Goal: Check status: Check status

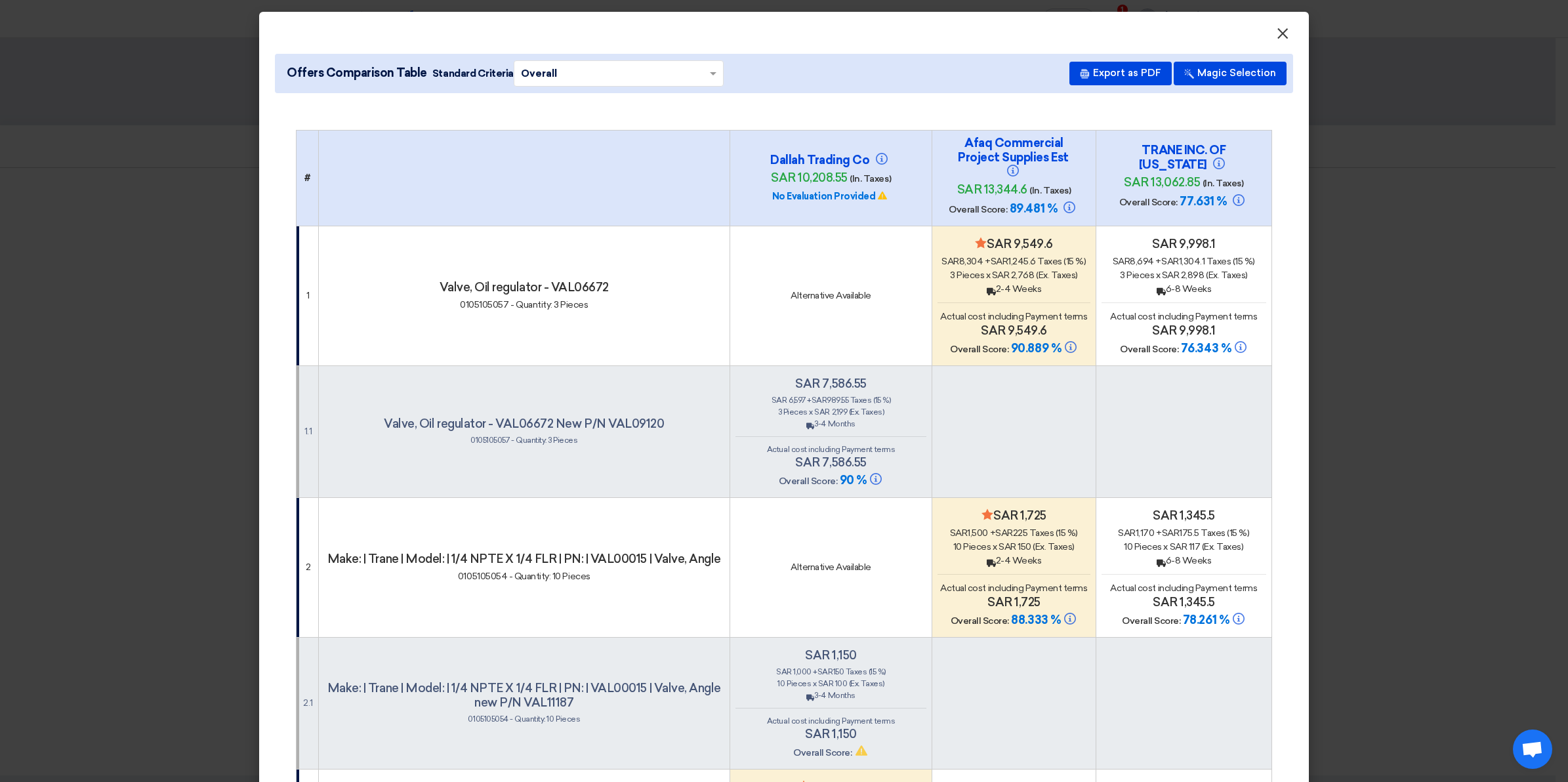
click at [1276, 34] on span "×" at bounding box center [1283, 36] width 13 height 26
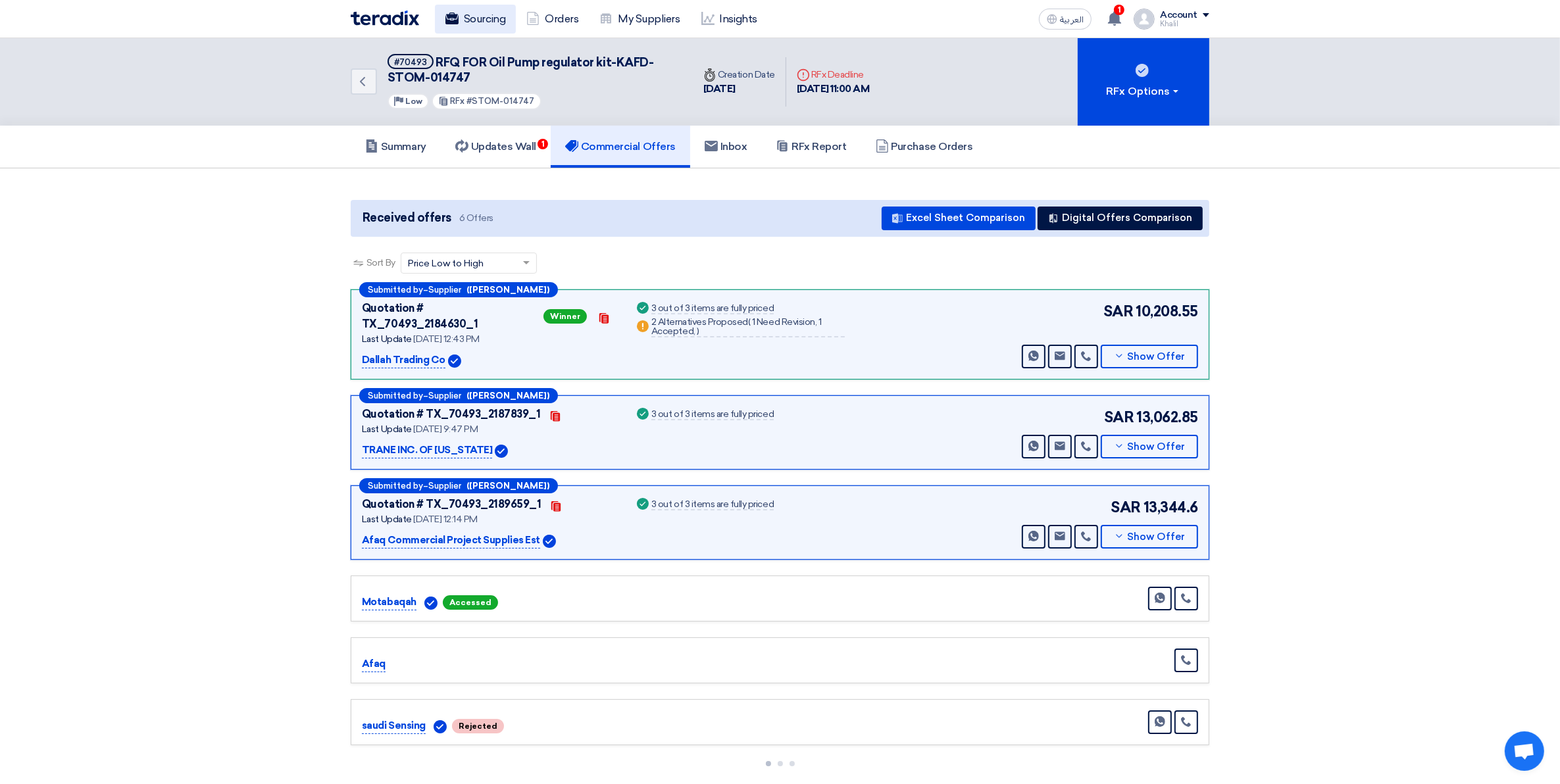
click at [494, 19] on link "Sourcing" at bounding box center [475, 19] width 81 height 29
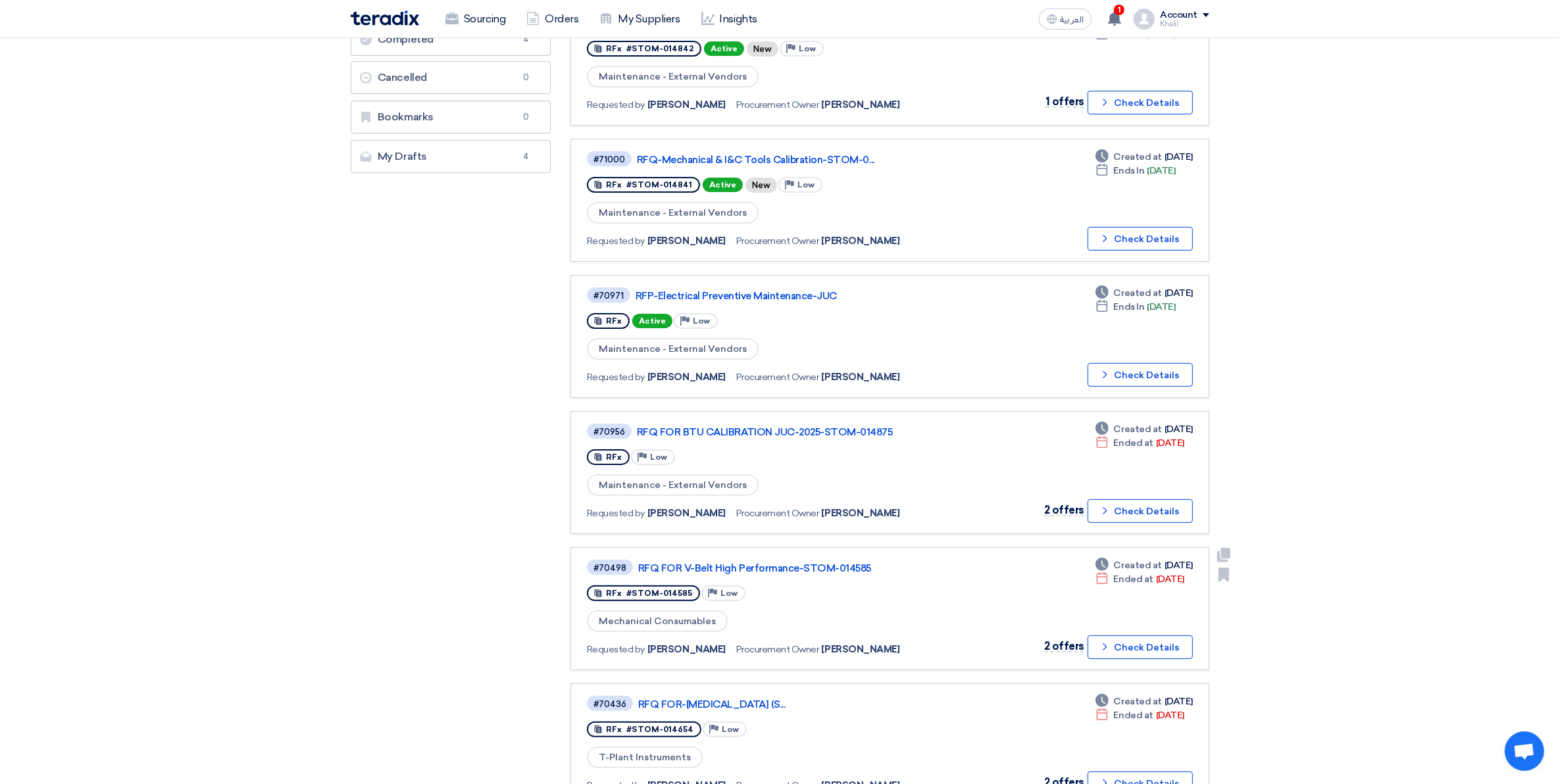
scroll to position [246, 0]
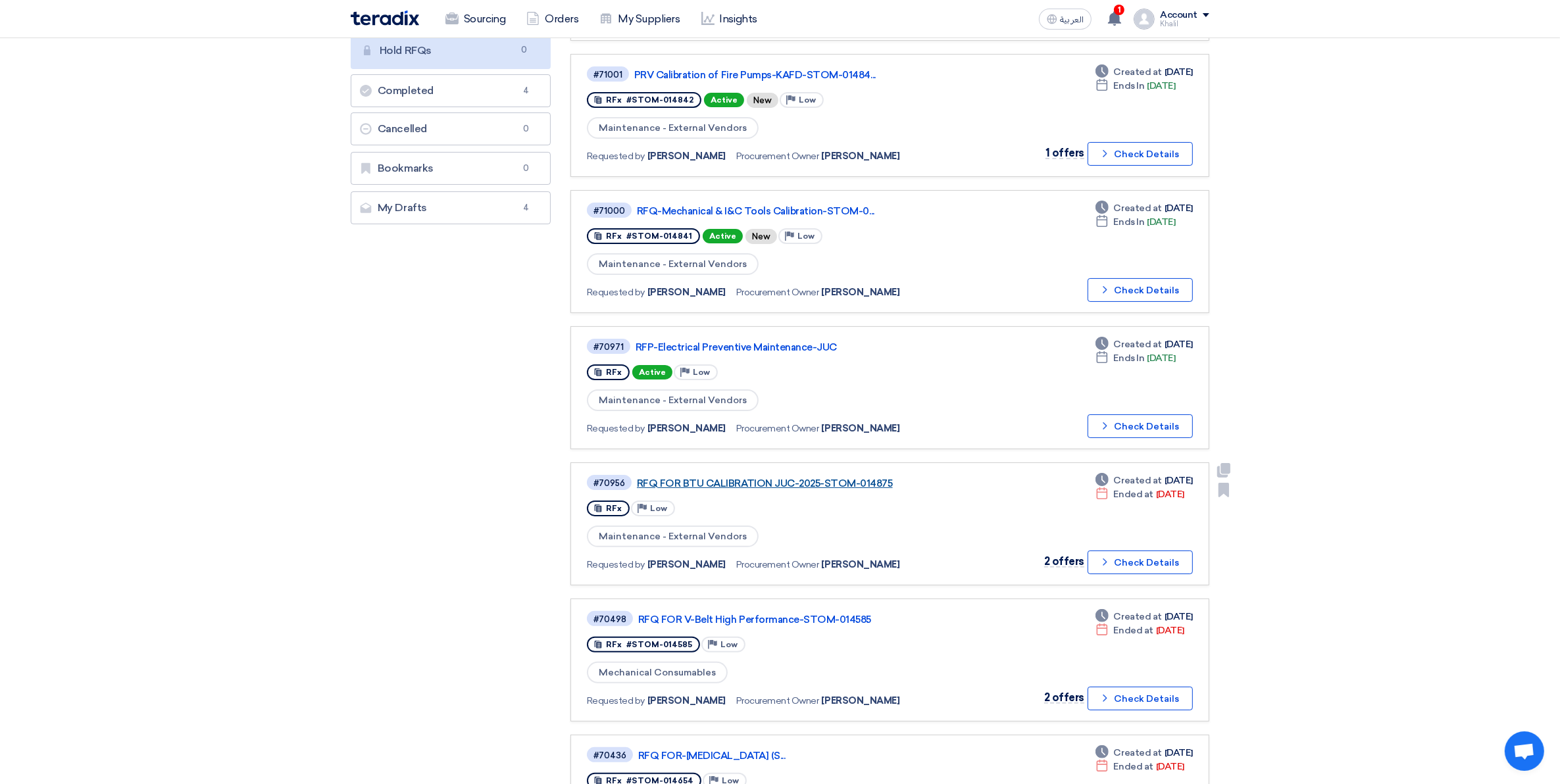
click at [812, 478] on link "RFQ FOR BTU CALIBRATION JUC-2025-STOM-014875" at bounding box center [801, 484] width 329 height 12
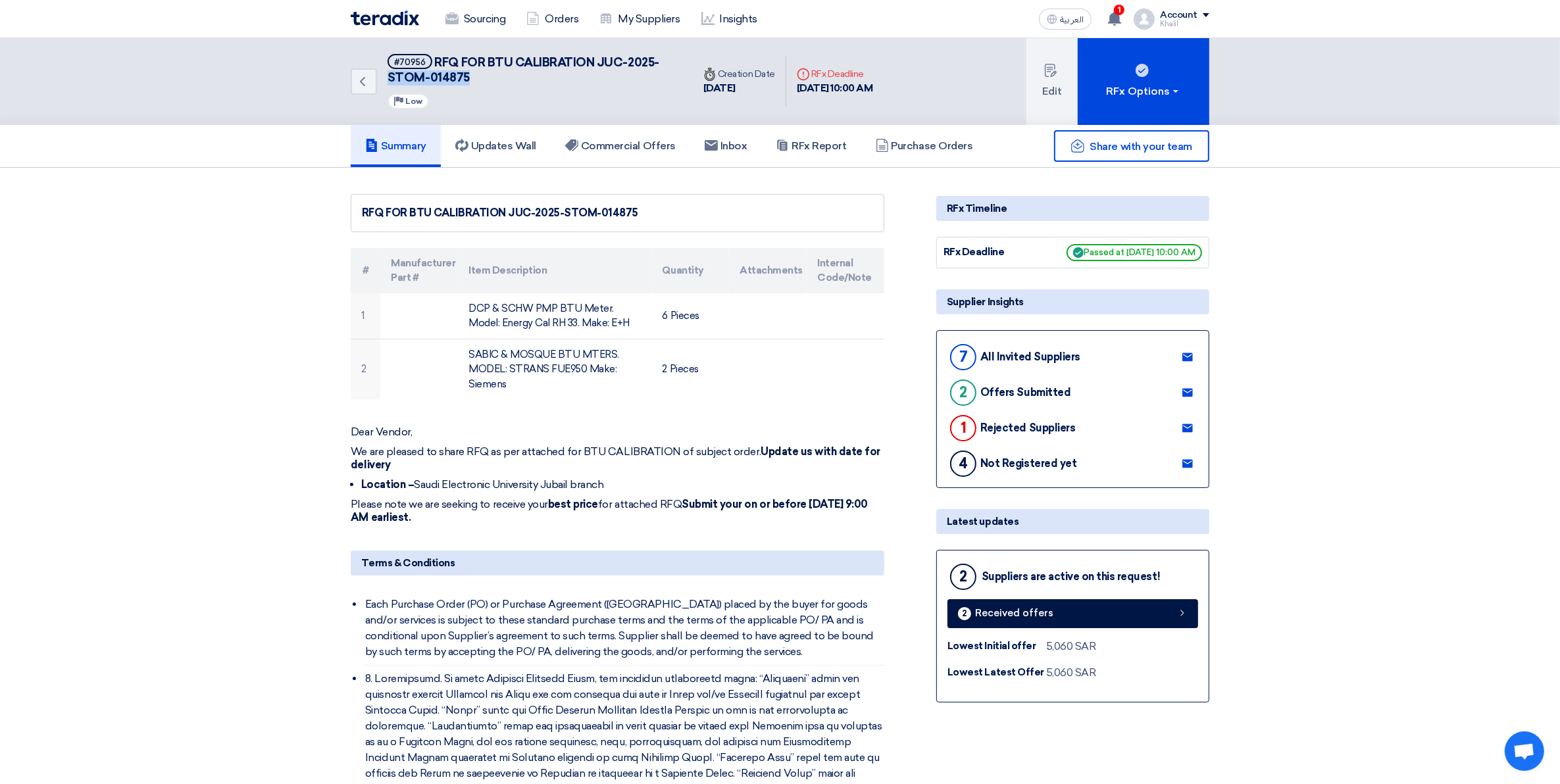
drag, startPoint x: 473, startPoint y: 79, endPoint x: 388, endPoint y: 78, distance: 85.0
click at [388, 78] on h5 "#70956 RFQ FOR BTU CALIBRATION JUC-2025-STOM-014875" at bounding box center [532, 69] width 290 height 32
copy span "STOM-014875"
click at [1113, 622] on link "2 Received offers" at bounding box center [1073, 614] width 251 height 29
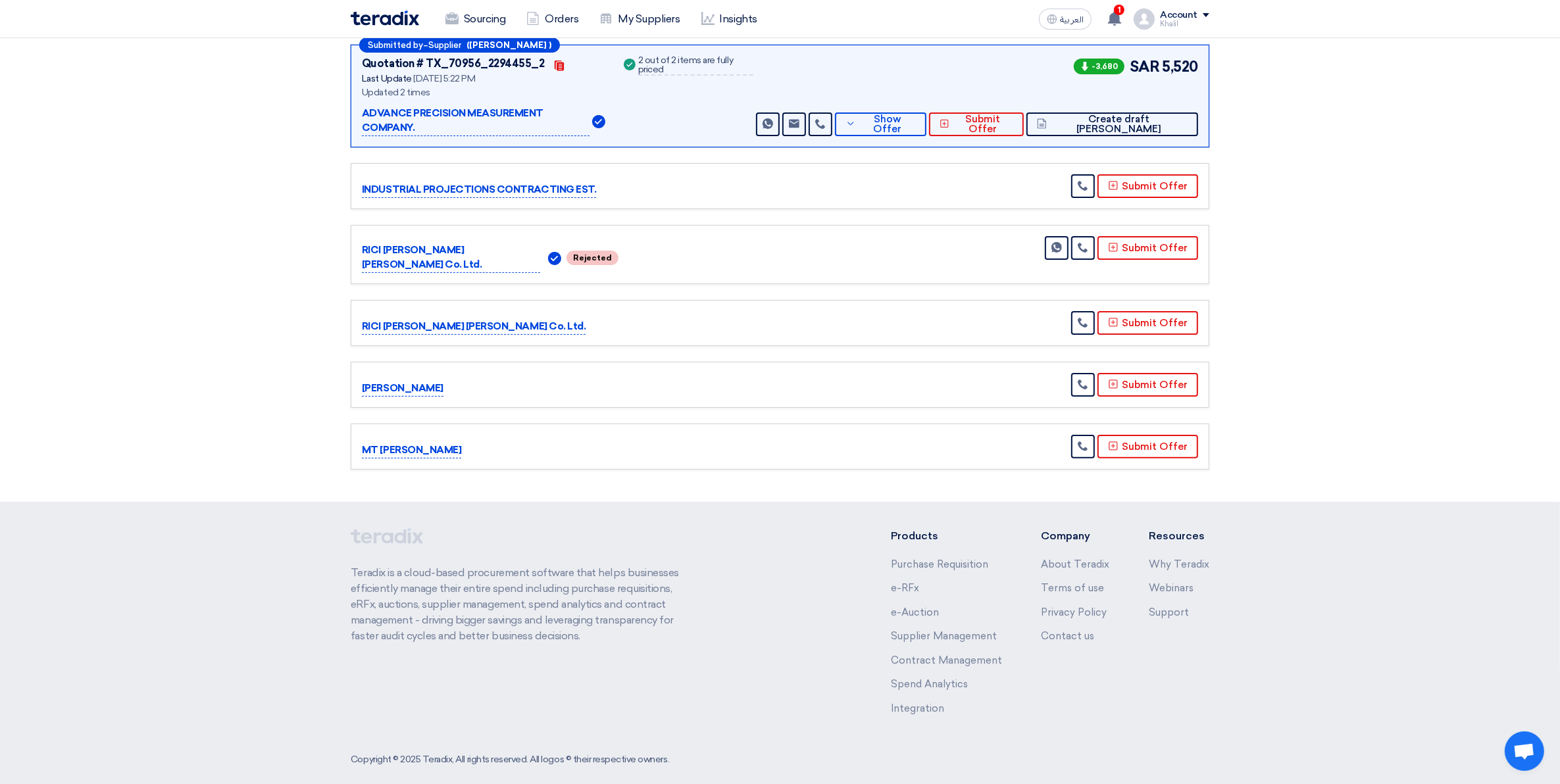
scroll to position [335, 0]
